Goal: Task Accomplishment & Management: Use online tool/utility

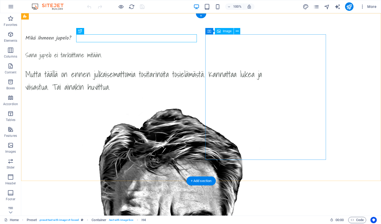
click at [225, 32] on span "Image" at bounding box center [227, 31] width 9 height 3
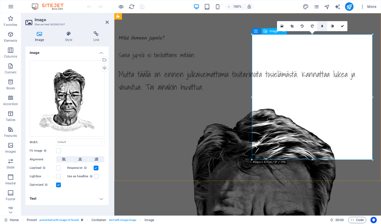
click at [323, 27] on icon at bounding box center [322, 26] width 2 height 3
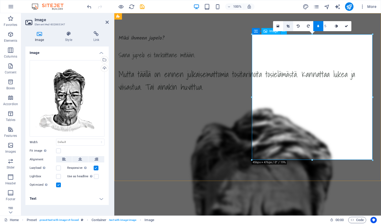
click at [289, 27] on icon at bounding box center [288, 26] width 3 height 3
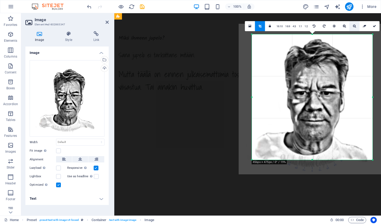
click at [354, 26] on icon at bounding box center [354, 26] width 3 height 3
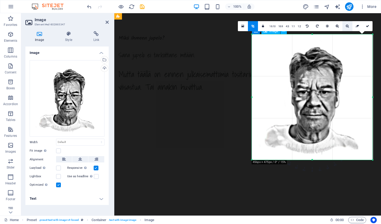
click at [354, 26] on link at bounding box center [357, 26] width 10 height 10
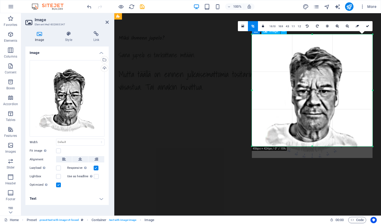
drag, startPoint x: 312, startPoint y: 158, endPoint x: 311, endPoint y: 147, distance: 11.7
click at [311, 147] on div at bounding box center [312, 147] width 121 height 2
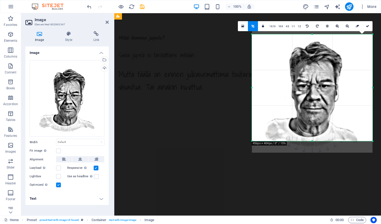
drag, startPoint x: 312, startPoint y: 34, endPoint x: 312, endPoint y: 40, distance: 5.3
click at [312, 40] on div "180 170 160 150 140 130 120 110 100 90 80 70 60 50 40 30 20 10 0 -10 -20 -30 -4…" at bounding box center [312, 87] width 121 height 107
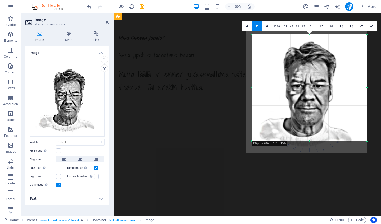
drag, startPoint x: 251, startPoint y: 87, endPoint x: 257, endPoint y: 88, distance: 5.9
click at [257, 88] on div "180 170 160 150 140 130 120 110 100 90 80 70 60 50 40 30 20 10 0 -10 -20 -30 -4…" at bounding box center [309, 87] width 115 height 107
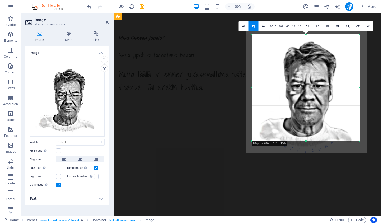
drag, startPoint x: 367, startPoint y: 87, endPoint x: 360, endPoint y: 88, distance: 7.2
click at [360, 88] on div at bounding box center [360, 87] width 2 height 107
click at [107, 22] on icon at bounding box center [107, 22] width 3 height 4
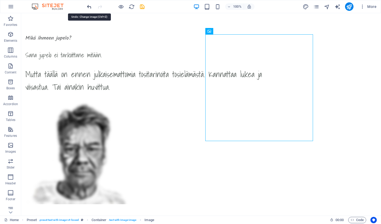
click at [88, 6] on icon "undo" at bounding box center [89, 7] width 6 height 6
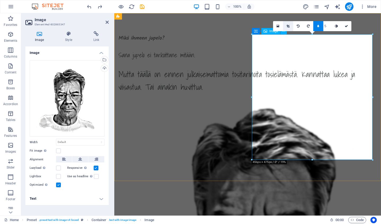
click at [289, 25] on icon at bounding box center [288, 26] width 3 height 3
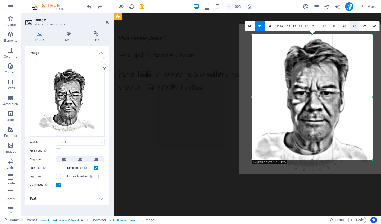
click at [353, 27] on icon at bounding box center [354, 26] width 3 height 3
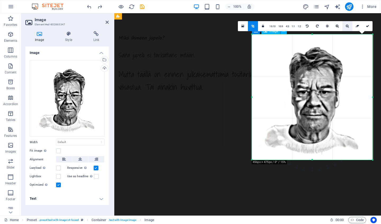
click at [348, 25] on icon at bounding box center [347, 26] width 3 height 3
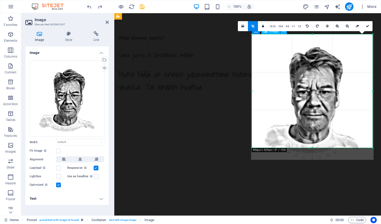
drag, startPoint x: 312, startPoint y: 160, endPoint x: 312, endPoint y: 148, distance: 12.2
click at [312, 148] on div at bounding box center [312, 148] width 121 height 2
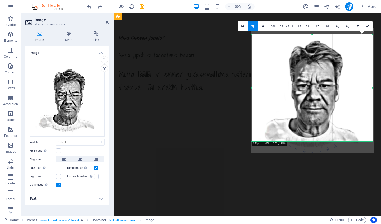
drag, startPoint x: 312, startPoint y: 35, endPoint x: 312, endPoint y: 41, distance: 6.4
click at [312, 41] on div "180 170 160 150 140 130 120 110 100 90 80 70 60 50 40 30 20 10 0 -10 -20 -30 -4…" at bounding box center [312, 87] width 121 height 107
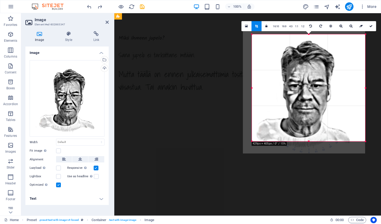
drag, startPoint x: 252, startPoint y: 90, endPoint x: 260, endPoint y: 90, distance: 8.2
click at [260, 90] on div "180 170 160 150 140 130 120 110 100 90 80 70 60 50 40 30 20 10 0 -10 -20 -30 -4…" at bounding box center [309, 87] width 114 height 107
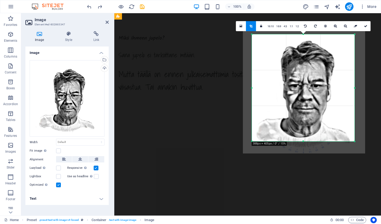
drag, startPoint x: 365, startPoint y: 89, endPoint x: 354, endPoint y: 91, distance: 10.9
click at [354, 91] on div at bounding box center [355, 87] width 2 height 107
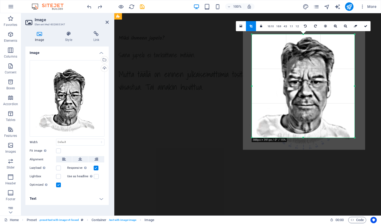
drag, startPoint x: 303, startPoint y: 35, endPoint x: 303, endPoint y: 38, distance: 3.7
click at [303, 38] on div "180 170 160 150 140 130 120 110 100 90 80 70 60 50 40 30 20 10 0 -10 -20 -30 -4…" at bounding box center [303, 85] width 103 height 103
click at [107, 23] on icon at bounding box center [107, 22] width 3 height 4
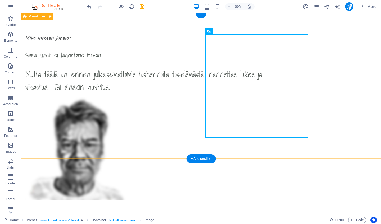
click at [352, 128] on div "Mikä ihmeen jupelo? Sana jupelo ei tarkoittane mitään. Mutta täällä on ennen ju…" at bounding box center [201, 117] width 360 height 209
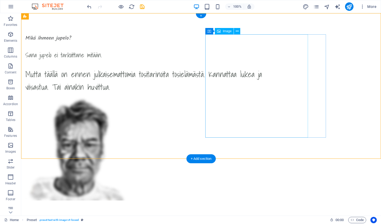
click at [226, 31] on span "Image" at bounding box center [227, 31] width 9 height 3
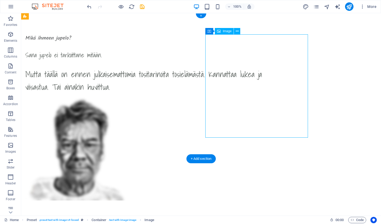
click at [226, 31] on span "Image" at bounding box center [227, 31] width 9 height 3
select select "px"
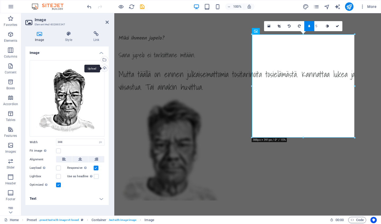
click at [104, 67] on div "Upload" at bounding box center [104, 69] width 8 height 8
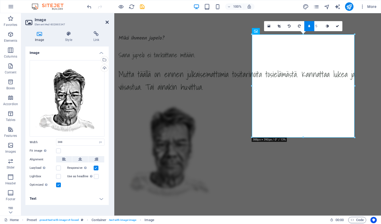
click at [107, 21] on icon at bounding box center [107, 22] width 3 height 4
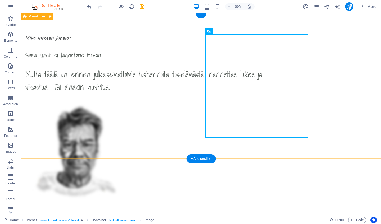
click at [353, 97] on div "Mikä ihmeen jupelo? Sana jupelo ei tarkoittane mitään. Mutta täällä on ennen ju…" at bounding box center [201, 117] width 360 height 209
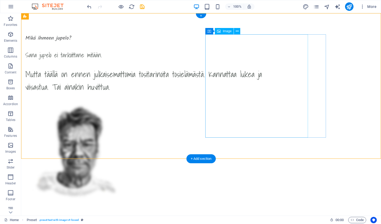
click at [222, 31] on div "Image" at bounding box center [224, 31] width 19 height 6
click at [228, 31] on span "Image" at bounding box center [227, 31] width 9 height 3
select select "px"
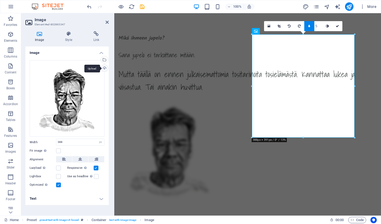
click at [104, 68] on div "Upload" at bounding box center [104, 69] width 8 height 8
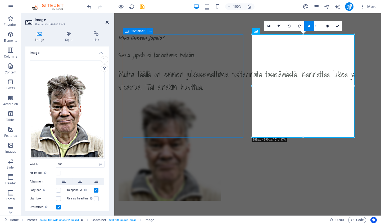
click at [108, 22] on icon at bounding box center [107, 22] width 3 height 4
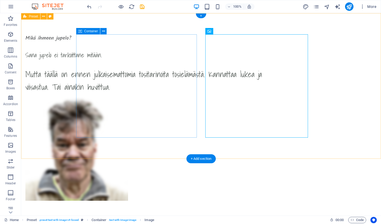
click at [350, 77] on div "Mikä ihmeen jupelo? Sana jupelo ei tarkoittane mitään. Mutta täällä on ennen ju…" at bounding box center [201, 117] width 360 height 209
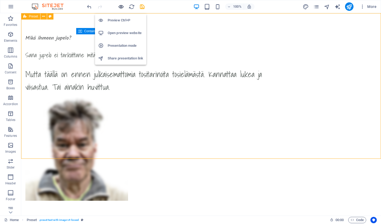
click at [119, 5] on icon "button" at bounding box center [121, 7] width 6 height 6
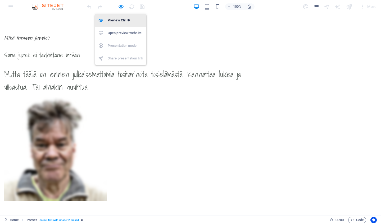
click at [121, 21] on h6 "Preview Ctrl+P" at bounding box center [125, 20] width 35 height 6
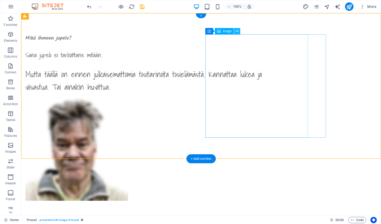
click at [238, 31] on icon at bounding box center [237, 32] width 3 height 6
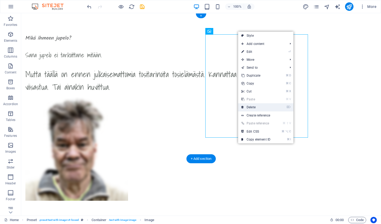
click at [258, 107] on link "⌦ Delete" at bounding box center [255, 107] width 35 height 8
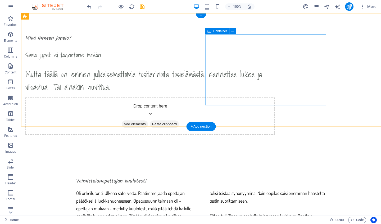
click at [148, 121] on span "Add elements" at bounding box center [135, 124] width 26 height 7
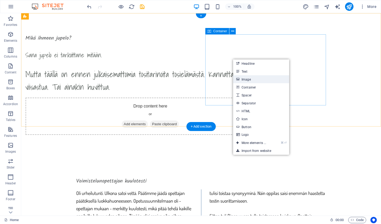
click at [246, 78] on link "Image" at bounding box center [261, 79] width 56 height 8
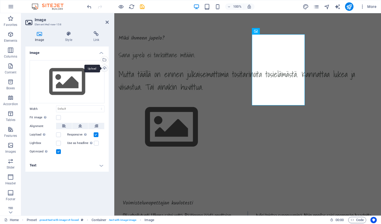
click at [103, 67] on div "Upload" at bounding box center [104, 69] width 8 height 8
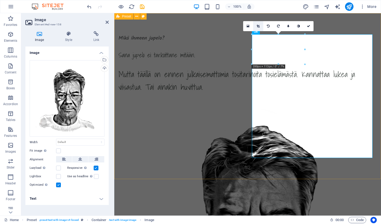
click at [257, 25] on icon at bounding box center [258, 26] width 3 height 3
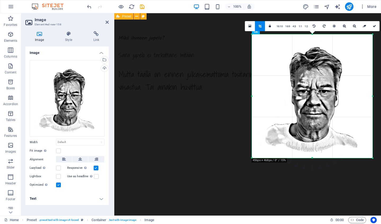
click at [261, 25] on icon at bounding box center [260, 26] width 3 height 3
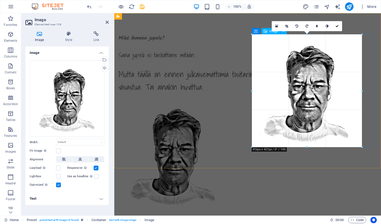
drag, startPoint x: 312, startPoint y: 158, endPoint x: 311, endPoint y: 146, distance: 11.7
type input "416"
select select "px"
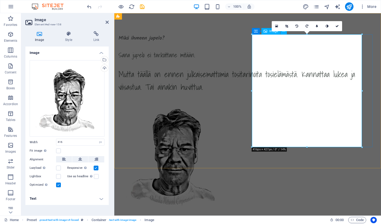
drag, startPoint x: 421, startPoint y: 160, endPoint x: 305, endPoint y: 131, distance: 119.6
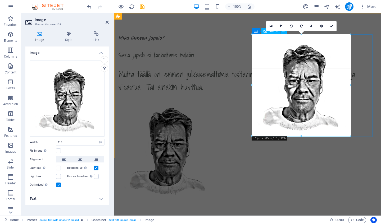
drag, startPoint x: 362, startPoint y: 147, endPoint x: 347, endPoint y: 138, distance: 17.5
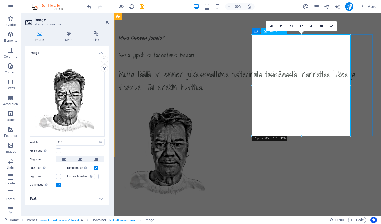
type input "373"
click at [280, 24] on link at bounding box center [281, 26] width 10 height 10
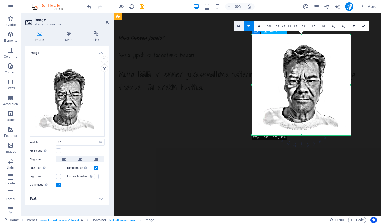
click at [238, 25] on icon at bounding box center [238, 26] width 3 height 4
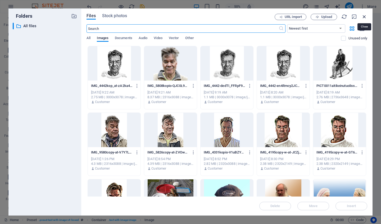
click at [364, 18] on icon "button" at bounding box center [364, 17] width 6 height 6
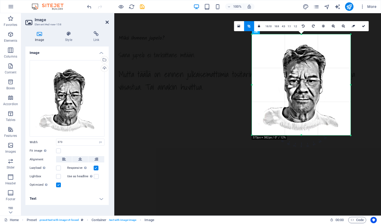
click at [106, 23] on icon at bounding box center [107, 22] width 3 height 4
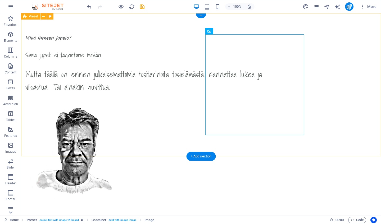
click at [345, 104] on div "Mikä ihmeen jupelo? Sana jupelo ei tarkoittane mitään. Mutta täällä on ennen ju…" at bounding box center [201, 116] width 360 height 207
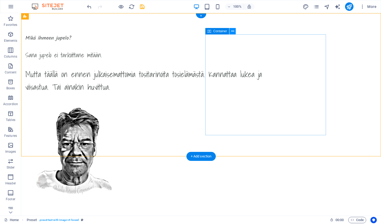
click at [234, 31] on button at bounding box center [232, 31] width 6 height 6
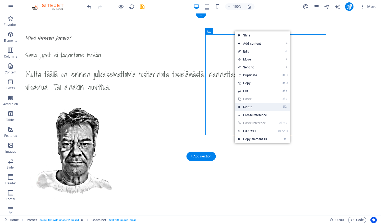
click at [257, 107] on link "⌦ Delete" at bounding box center [252, 107] width 35 height 8
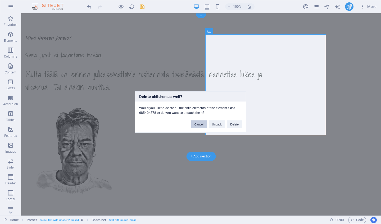
click at [196, 124] on button "Cancel" at bounding box center [198, 125] width 15 height 8
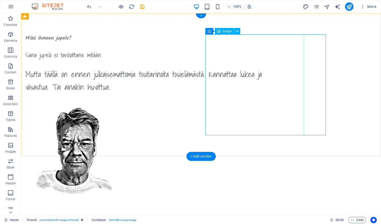
click at [258, 98] on figure at bounding box center [150, 148] width 250 height 101
select select "px"
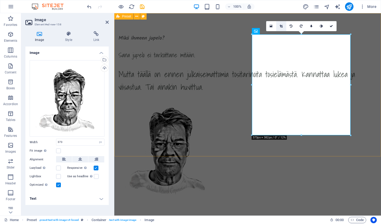
click at [281, 26] on icon at bounding box center [281, 26] width 3 height 3
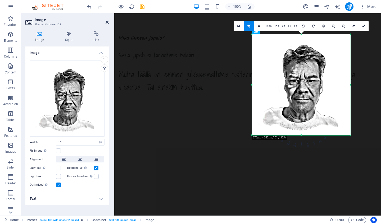
click at [106, 21] on icon at bounding box center [107, 22] width 3 height 4
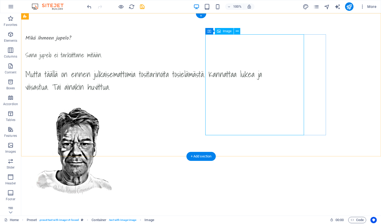
click at [225, 32] on span "Image" at bounding box center [227, 31] width 9 height 3
click at [275, 98] on figure at bounding box center [150, 148] width 250 height 101
click at [237, 31] on icon at bounding box center [237, 32] width 3 height 6
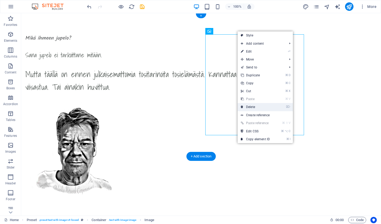
click at [251, 106] on link "⌦ Delete" at bounding box center [255, 107] width 35 height 8
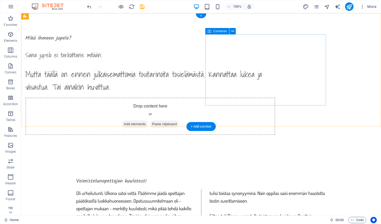
click at [148, 121] on span "Add elements" at bounding box center [135, 124] width 26 height 7
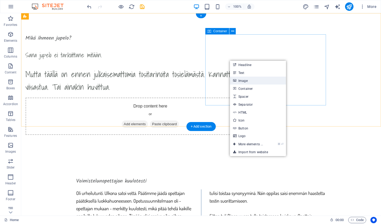
click at [251, 81] on link "Image" at bounding box center [258, 81] width 56 height 8
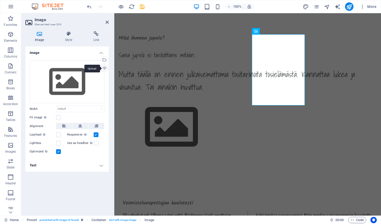
click at [105, 69] on div "Upload" at bounding box center [104, 69] width 8 height 8
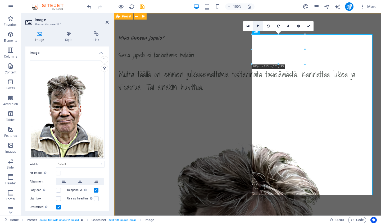
click at [257, 26] on icon at bounding box center [258, 26] width 3 height 3
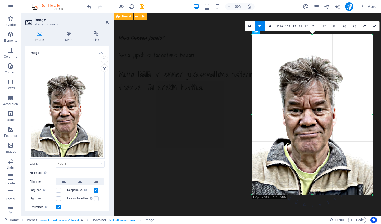
click at [260, 26] on icon at bounding box center [260, 26] width 3 height 3
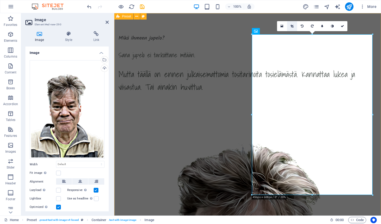
click at [293, 26] on icon at bounding box center [292, 26] width 3 height 3
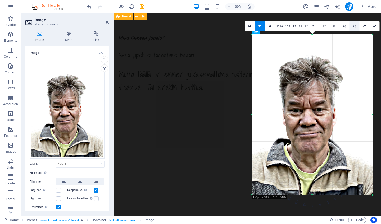
click at [352, 24] on link at bounding box center [355, 26] width 10 height 10
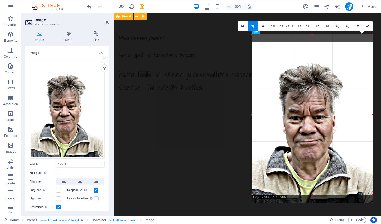
click at [257, 110] on div at bounding box center [312, 122] width 121 height 161
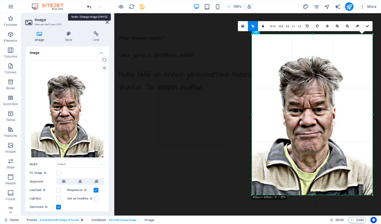
click at [89, 5] on icon "undo" at bounding box center [89, 7] width 6 height 6
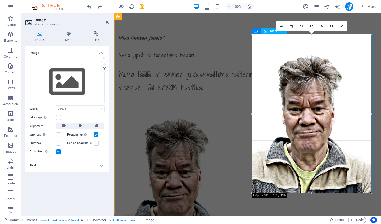
drag, startPoint x: 371, startPoint y: 195, endPoint x: 370, endPoint y: 184, distance: 11.5
type input "451"
select select "px"
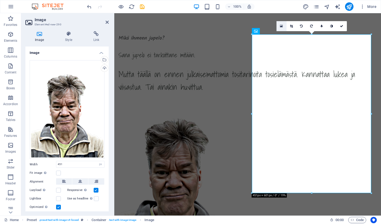
click at [284, 27] on link at bounding box center [282, 26] width 10 height 10
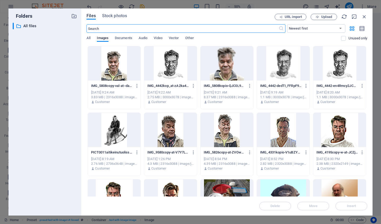
click at [283, 63] on div at bounding box center [283, 63] width 53 height 34
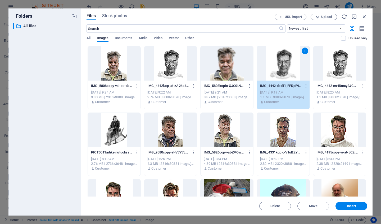
click at [283, 63] on div "1" at bounding box center [283, 63] width 53 height 34
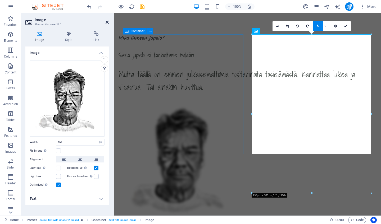
click at [107, 22] on icon at bounding box center [107, 22] width 3 height 4
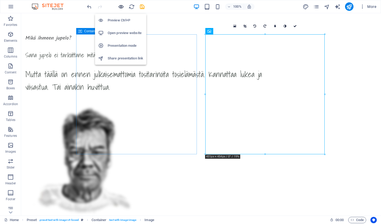
click at [122, 7] on icon "button" at bounding box center [121, 7] width 6 height 6
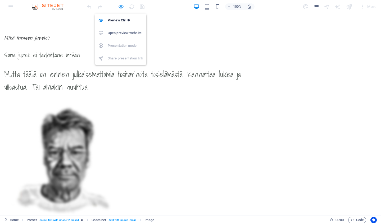
click at [120, 7] on icon "button" at bounding box center [121, 7] width 6 height 6
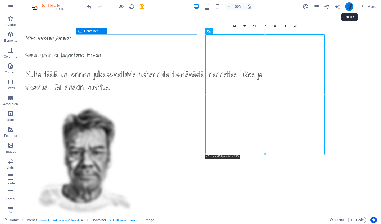
click at [349, 7] on icon "publish" at bounding box center [349, 7] width 6 height 6
